Goal: Information Seeking & Learning: Learn about a topic

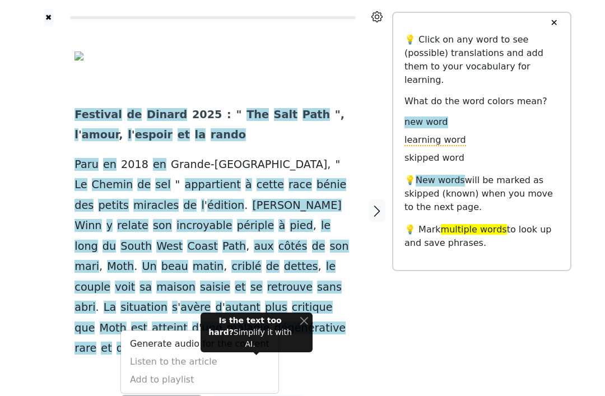
click at [548, 323] on div "✖ Festival de Dinard 2025 : " The Salt Path ", l ' amour , l ' espoir et la ran…" at bounding box center [303, 218] width 538 height 436
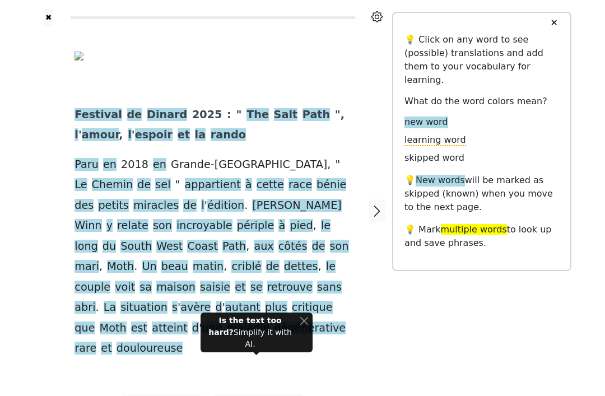
click at [275, 219] on span "périple" at bounding box center [256, 226] width 38 height 14
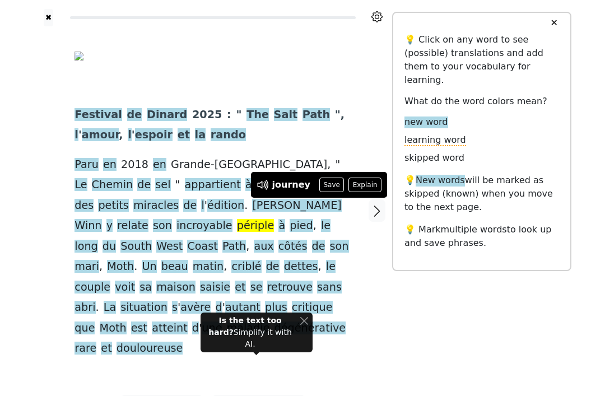
click at [446, 344] on div "✖ Festival de Dinard 2025 : " The Salt Path ", l ' amour , l ' espoir et la ran…" at bounding box center [303, 218] width 538 height 436
click at [447, 336] on div "✖ Festival de Dinard 2025 : " The Salt Path ", l ' amour , l ' espoir et la ran…" at bounding box center [303, 218] width 538 height 436
click at [275, 219] on span "périple" at bounding box center [256, 226] width 38 height 14
click at [413, 336] on div "✖ Festival de Dinard 2025 : " The Salt Path ", l ' amour , l ' espoir et la ran…" at bounding box center [303, 218] width 538 height 436
click at [404, 362] on div "✖ Festival de Dinard 2025 : " The Salt Path ", l ' amour , l ' espoir et la ran…" at bounding box center [303, 218] width 538 height 436
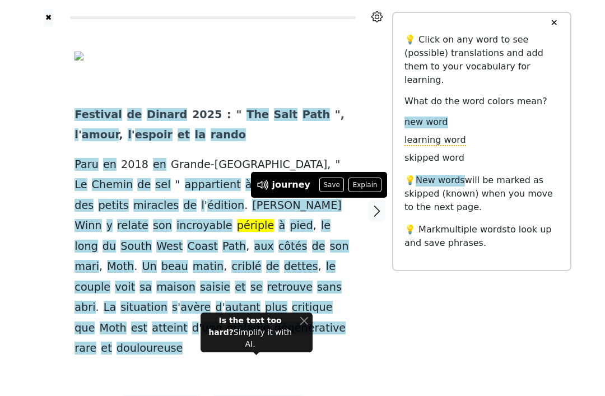
click at [103, 112] on span "Festival" at bounding box center [99, 115] width 48 height 14
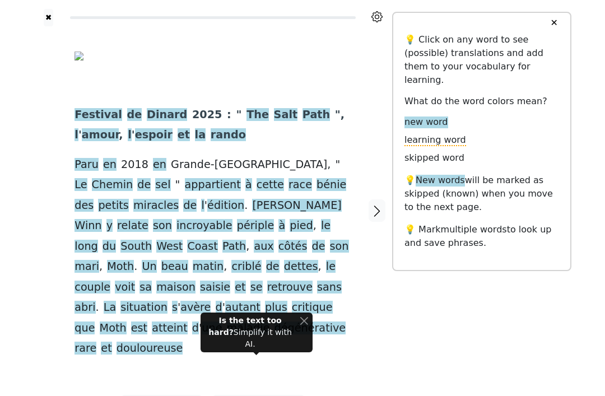
click at [129, 113] on span "de" at bounding box center [134, 115] width 15 height 14
click at [166, 114] on span "Dinard" at bounding box center [167, 115] width 40 height 14
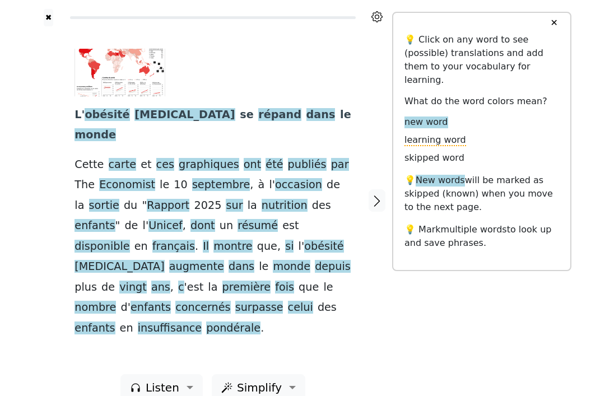
click at [206, 322] on span "pondérale" at bounding box center [233, 329] width 54 height 14
click at [138, 322] on span "insuffisance" at bounding box center [170, 329] width 64 height 14
click at [206, 322] on span "pondérale" at bounding box center [233, 329] width 54 height 14
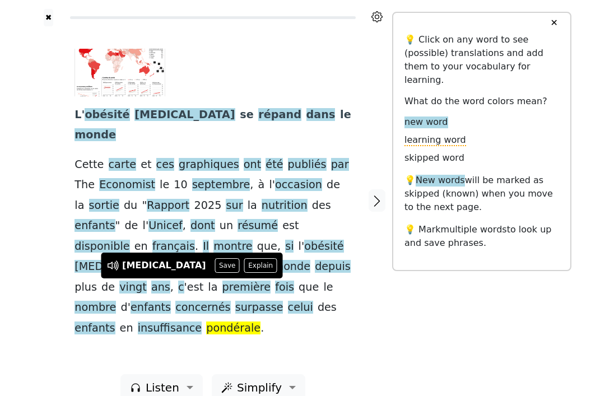
click at [138, 322] on span "insuffisance" at bounding box center [170, 329] width 64 height 14
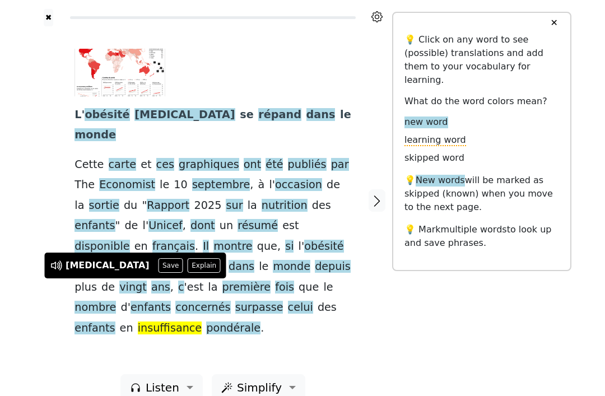
click at [206, 322] on span "pondérale" at bounding box center [233, 329] width 54 height 14
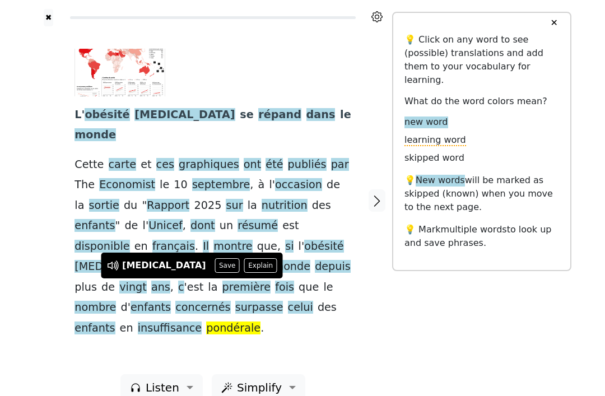
click at [138, 322] on span "insuffisance" at bounding box center [170, 329] width 64 height 14
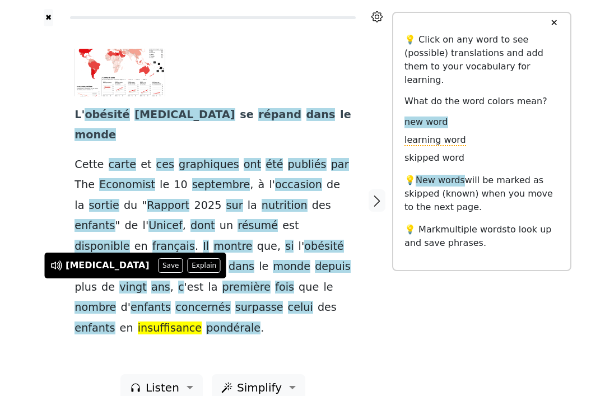
click at [188, 264] on button "Explain" at bounding box center [204, 265] width 33 height 15
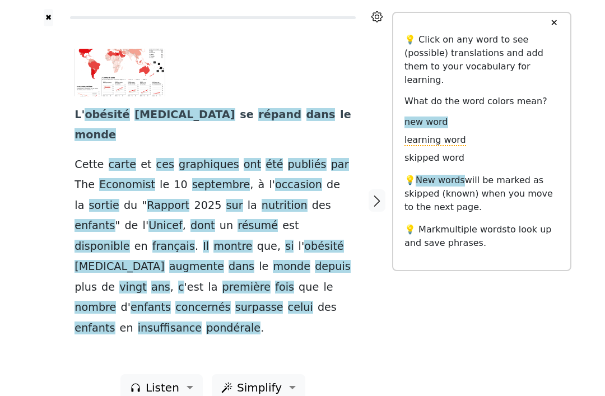
click at [206, 322] on span "pondérale" at bounding box center [233, 329] width 54 height 14
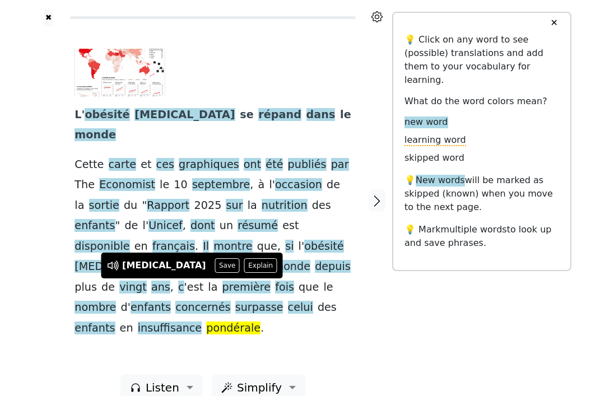
click at [244, 271] on button "Explain" at bounding box center [260, 265] width 33 height 15
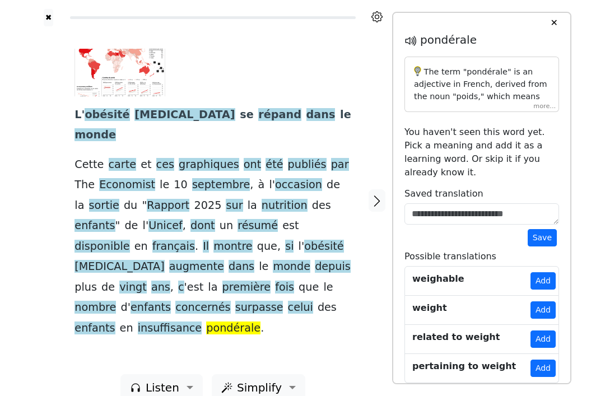
click at [552, 108] on div "The term "pondérale" is an adjective in French, derived from the noun "poids," …" at bounding box center [482, 84] width 155 height 55
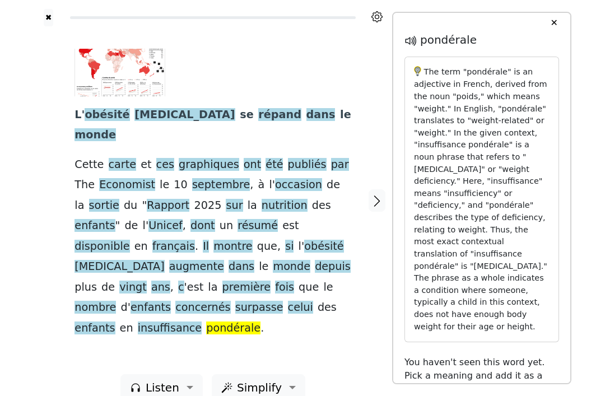
click at [373, 194] on icon "button" at bounding box center [376, 200] width 13 height 13
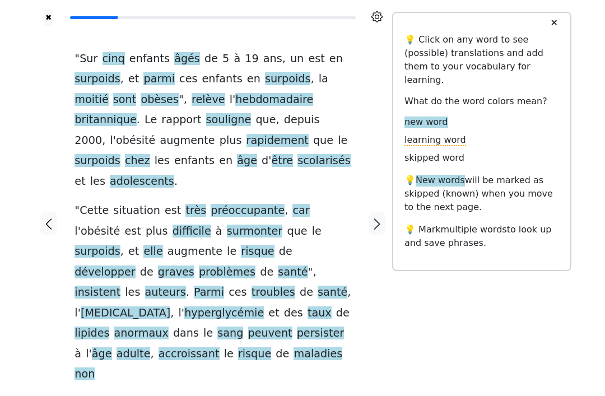
click at [43, 217] on icon "button" at bounding box center [48, 223] width 13 height 13
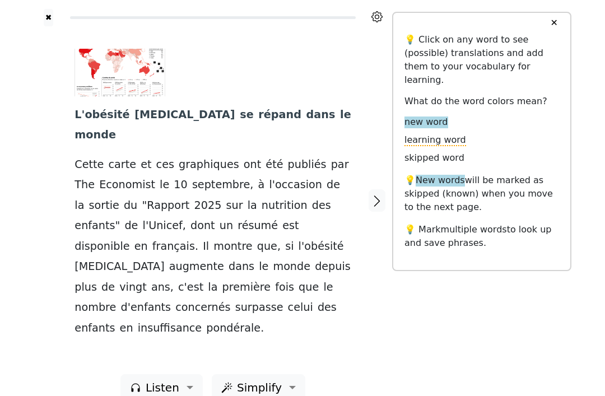
click at [138, 322] on span "insuffisance" at bounding box center [170, 329] width 64 height 14
click at [206, 322] on span "pondérale" at bounding box center [233, 329] width 54 height 14
click at [138, 322] on span "insuffisance" at bounding box center [170, 329] width 64 height 14
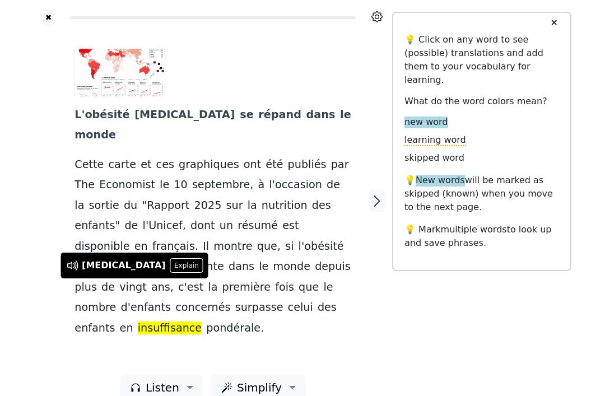
click at [206, 322] on span "pondérale" at bounding box center [233, 329] width 54 height 14
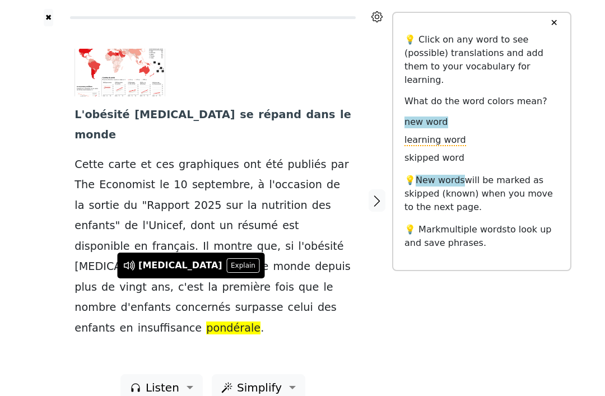
click at [375, 194] on icon "button" at bounding box center [376, 200] width 13 height 13
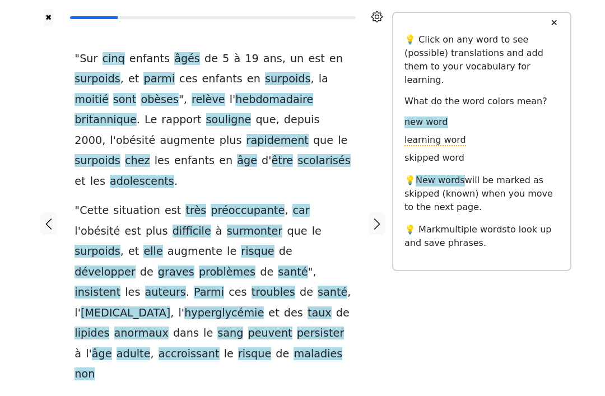
click at [192, 100] on span "relève" at bounding box center [209, 100] width 34 height 14
click at [164, 79] on icon at bounding box center [164, 79] width 13 height 13
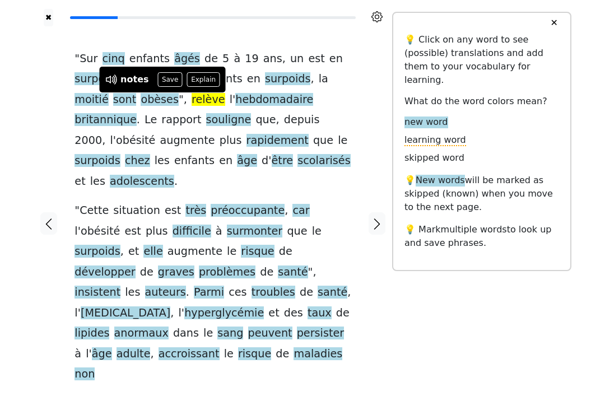
click at [132, 78] on div "notes" at bounding box center [135, 79] width 28 height 13
click at [204, 80] on button "Explain" at bounding box center [203, 79] width 33 height 15
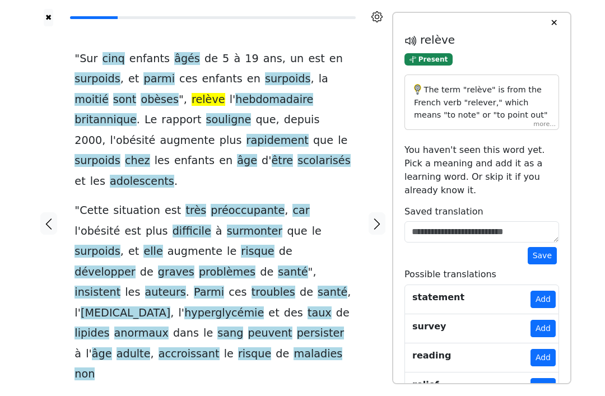
click at [550, 127] on div "The term "relève" is from the French verb "relever," which means "to note" or "…" at bounding box center [482, 102] width 155 height 55
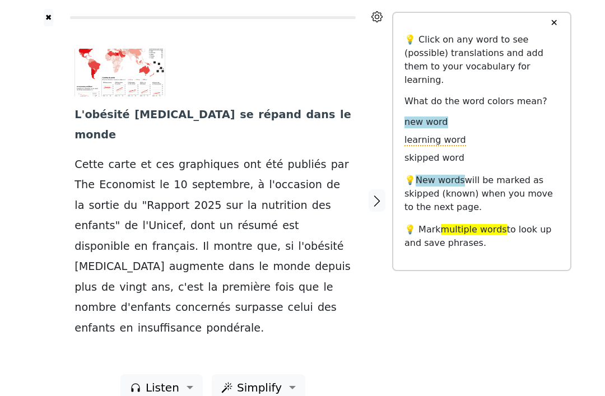
click at [382, 194] on icon "button" at bounding box center [376, 200] width 13 height 13
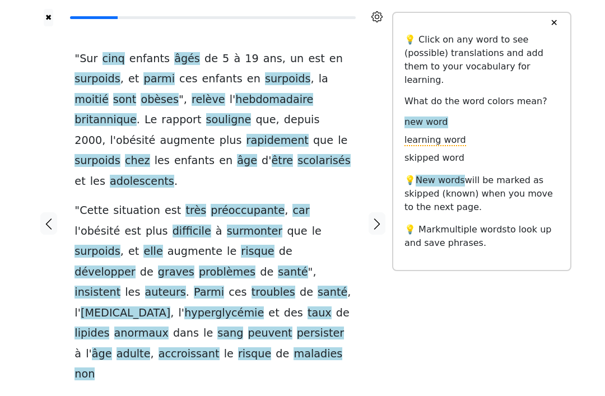
click at [451, 351] on div "✖ " Sur cinq enfants âgés de 5 à 19 ans , un est en surpoids , et parmi ces enf…" at bounding box center [303, 230] width 538 height 461
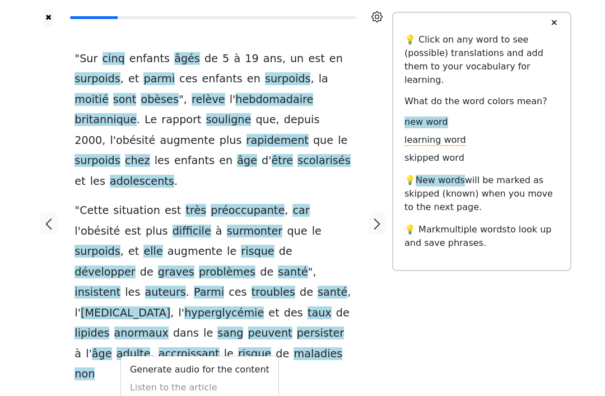
click at [203, 356] on div "Generate audio for the content Listen to the article Add to playlist" at bounding box center [200, 388] width 159 height 64
click at [187, 356] on div "Generate audio for the content Listen to the article Add to playlist" at bounding box center [200, 388] width 159 height 64
click at [156, 356] on div "Generate audio for the content Listen to the article Add to playlist" at bounding box center [200, 388] width 159 height 64
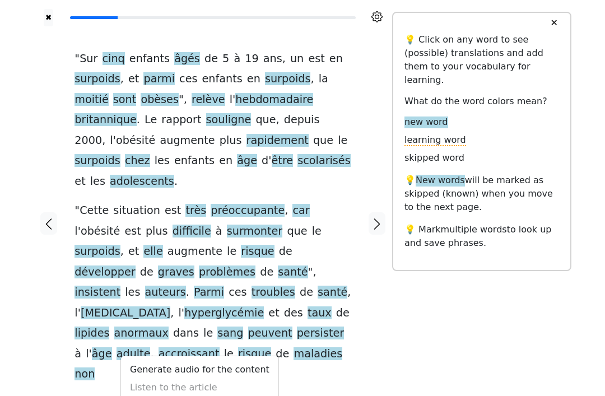
click at [411, 344] on div "✖ " Sur cinq enfants âgés de 5 à 19 ans , un est en surpoids , et parmi ces enf…" at bounding box center [303, 230] width 538 height 461
